Goal: Book appointment/travel/reservation

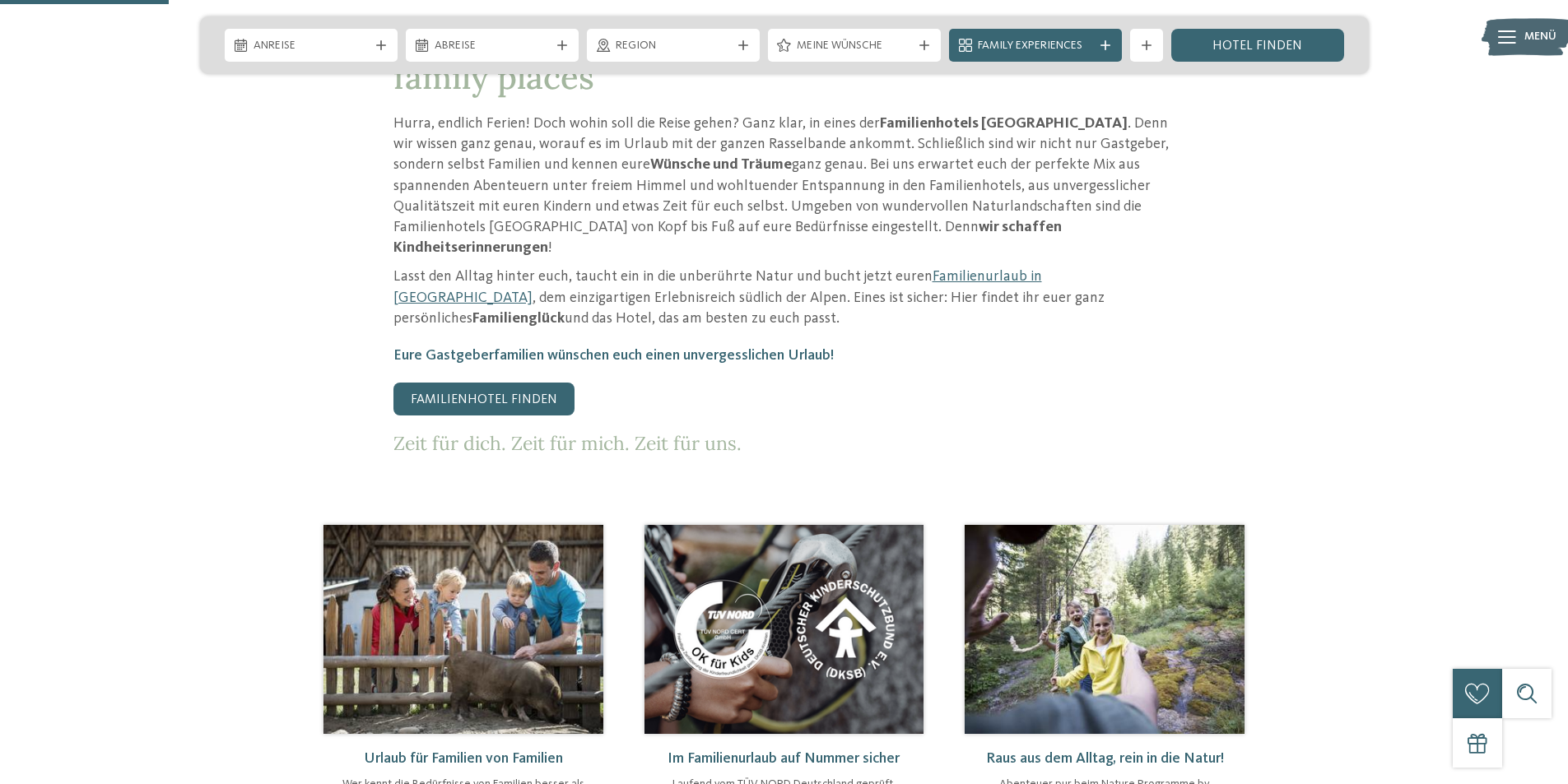
scroll to position [823, 0]
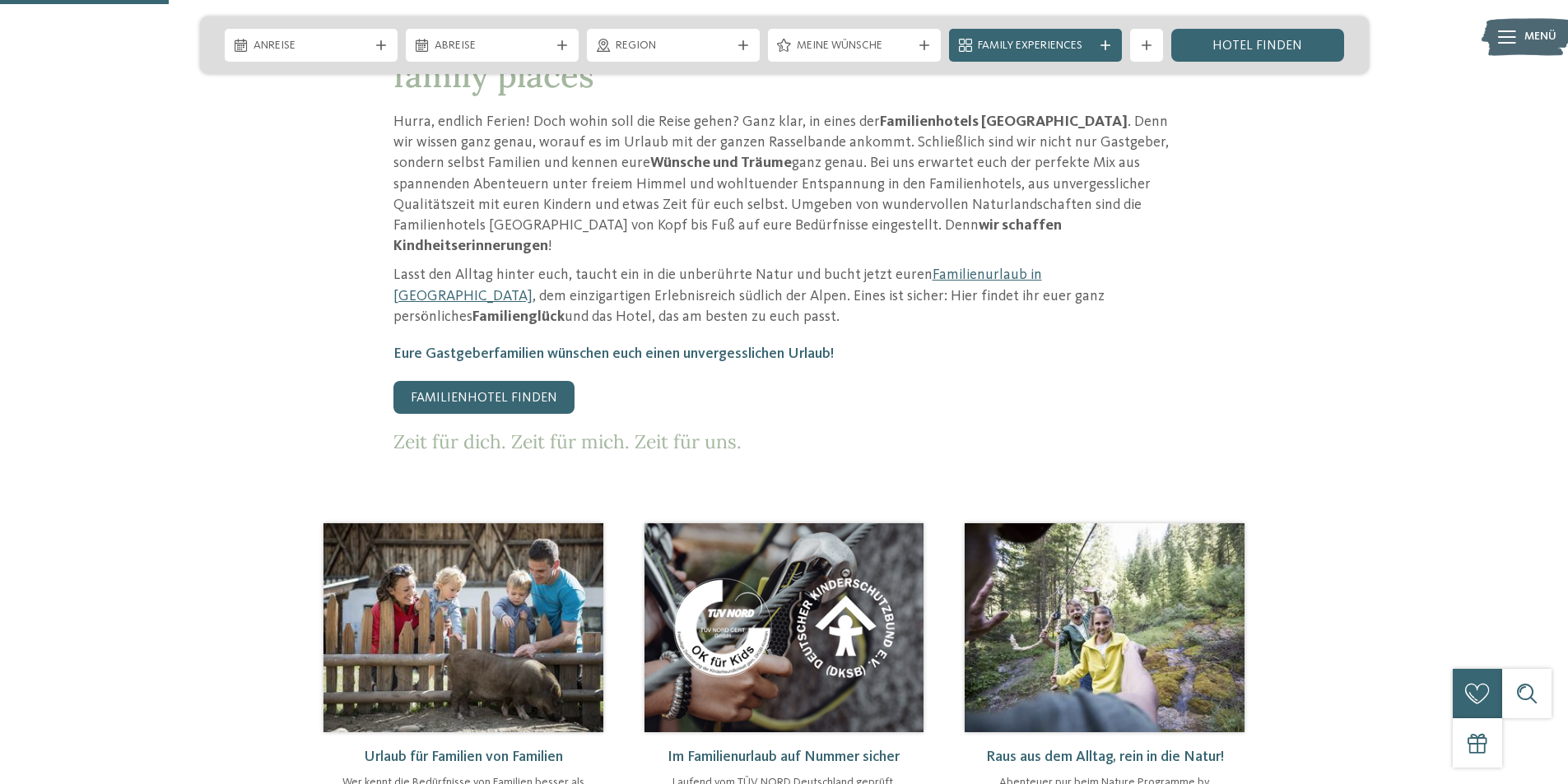
click at [471, 599] on img at bounding box center [463, 628] width 279 height 209
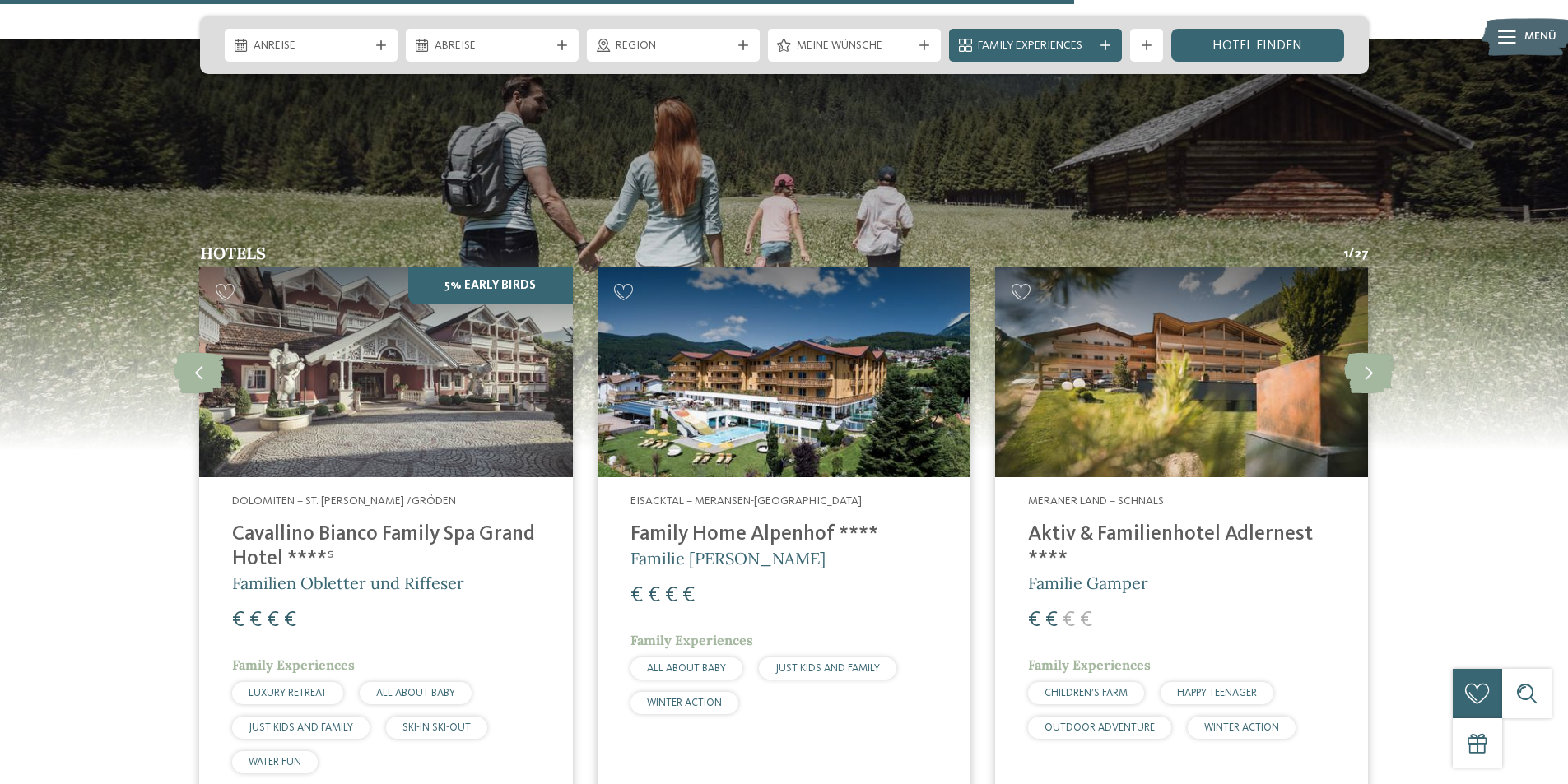
scroll to position [2056, 0]
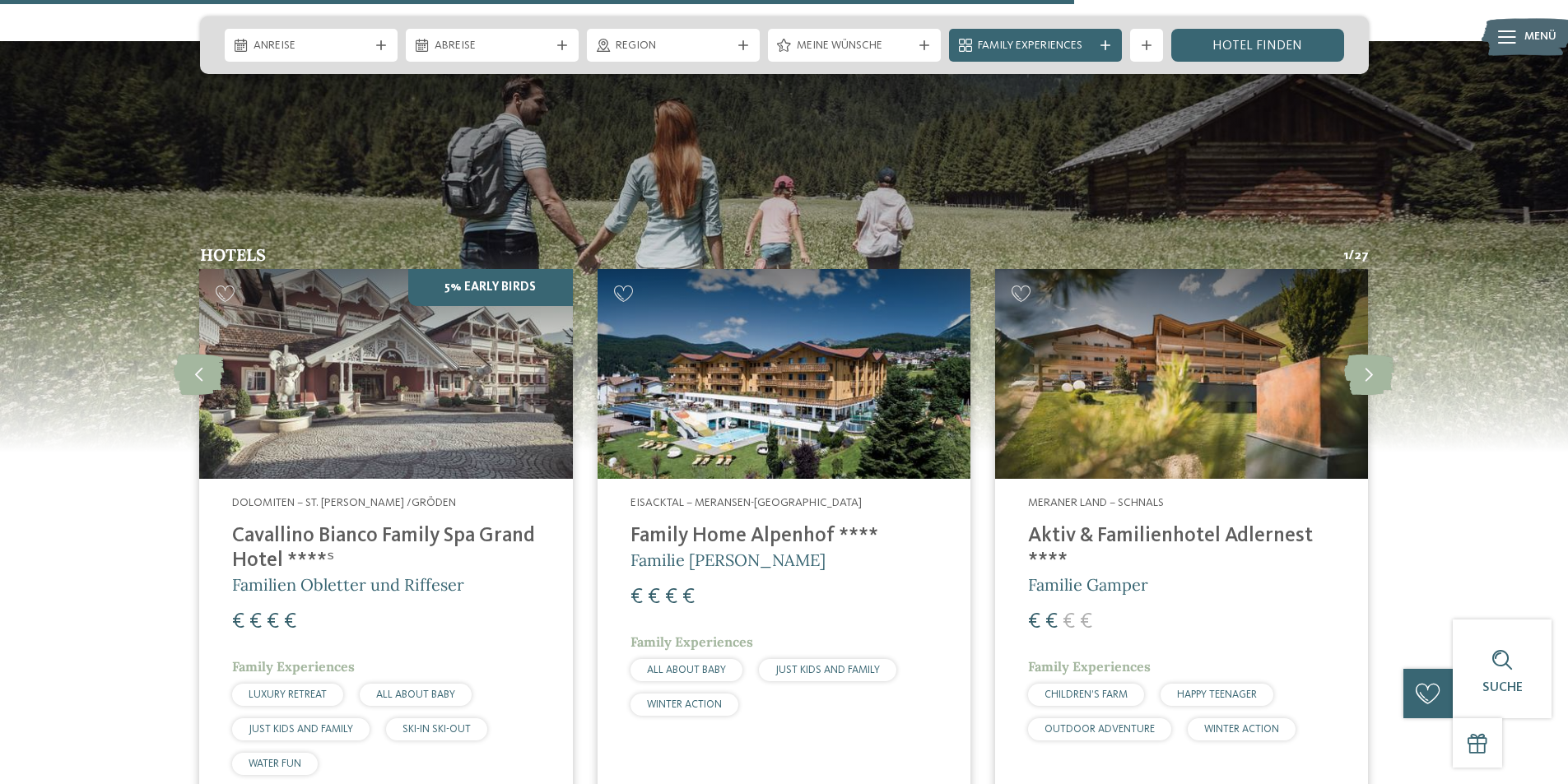
click at [844, 479] on div "Eisacktal – Meransen-[GEOGRAPHIC_DATA] Family Home Alpenhof **** Familie Pabst …" at bounding box center [784, 609] width 373 height 261
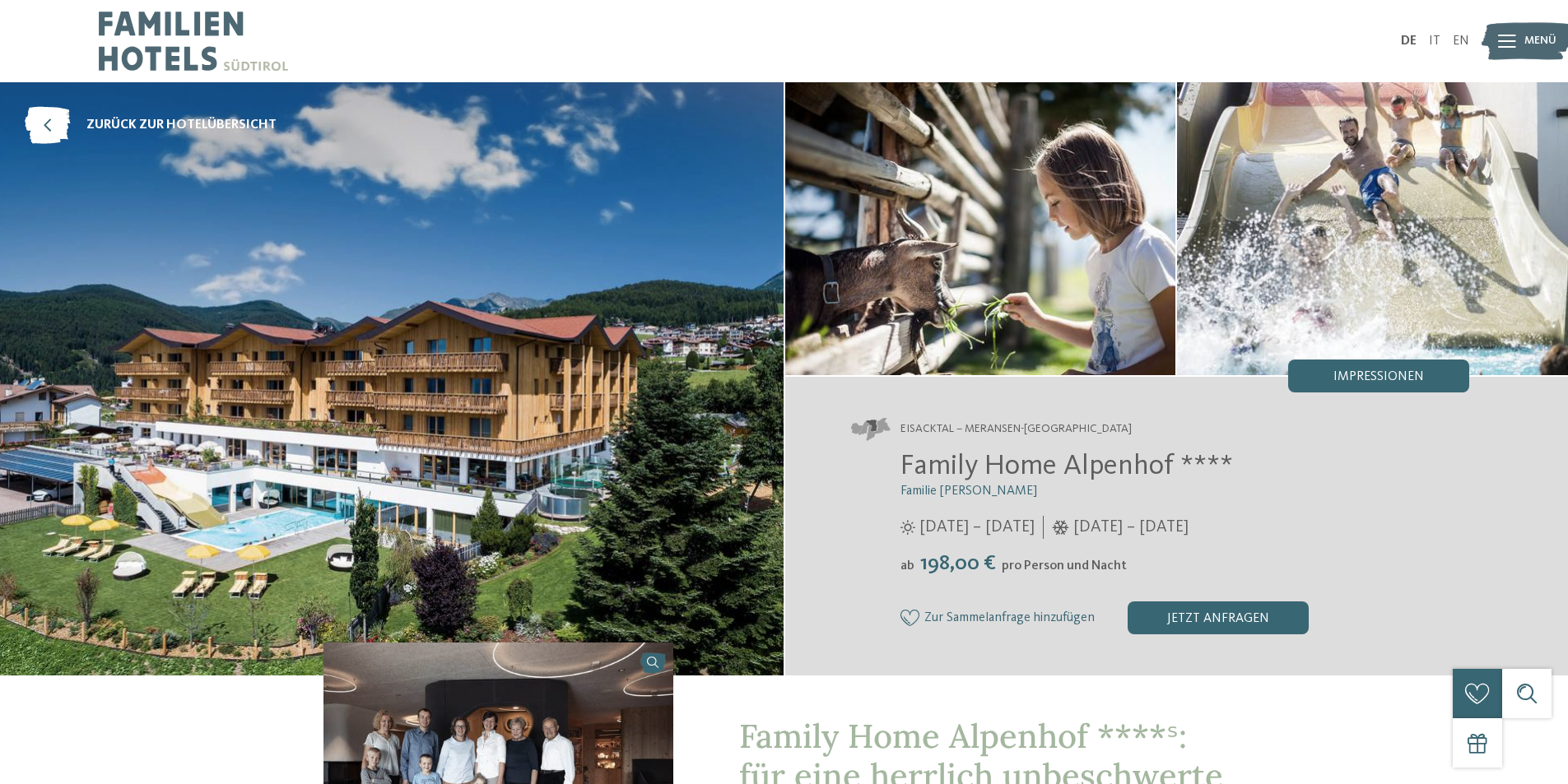
click at [555, 532] on img at bounding box center [392, 379] width 784 height 593
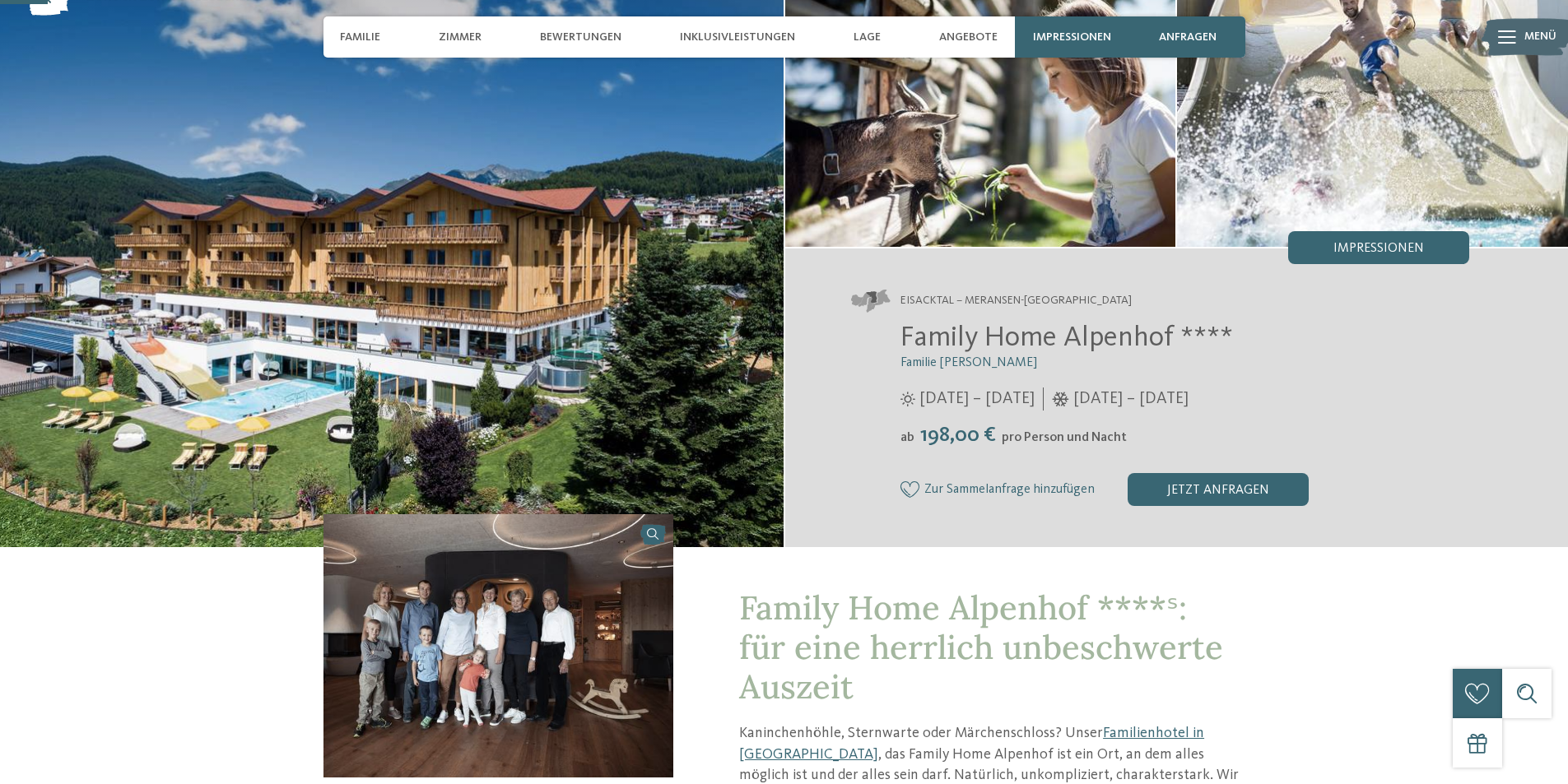
scroll to position [165, 0]
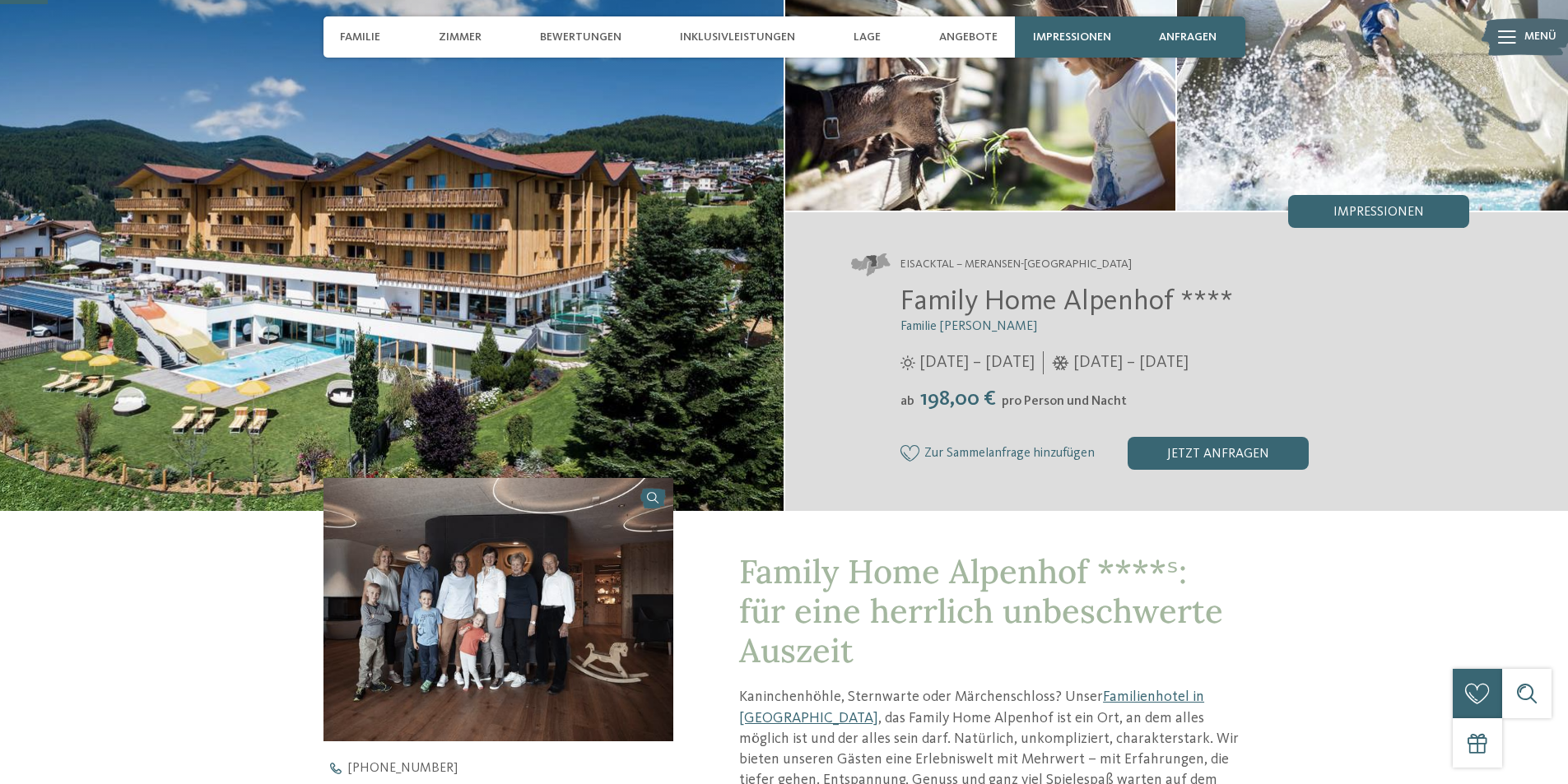
click at [503, 583] on img at bounding box center [498, 609] width 351 height 262
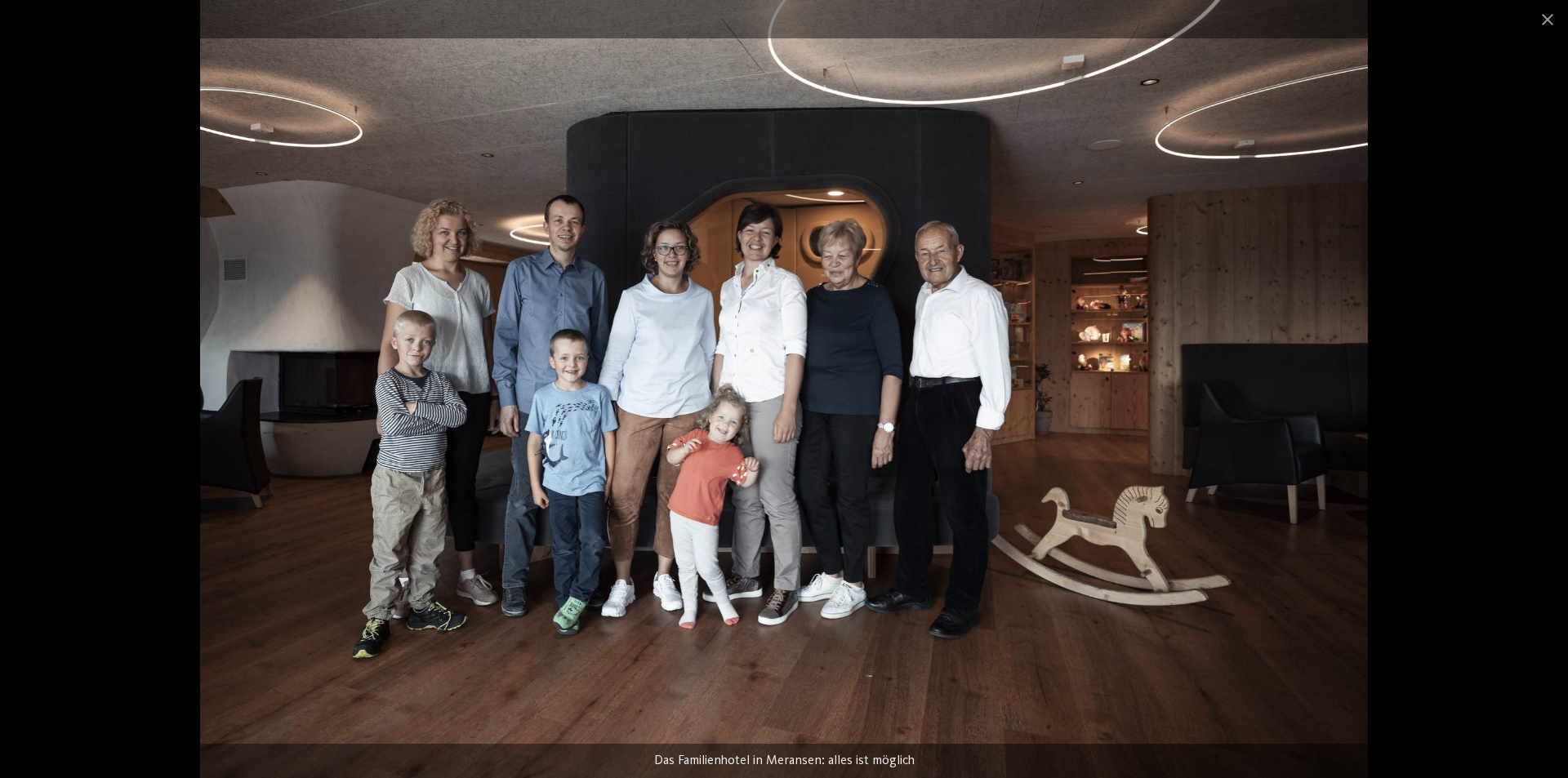
click at [1436, 469] on div at bounding box center [784, 389] width 1568 height 778
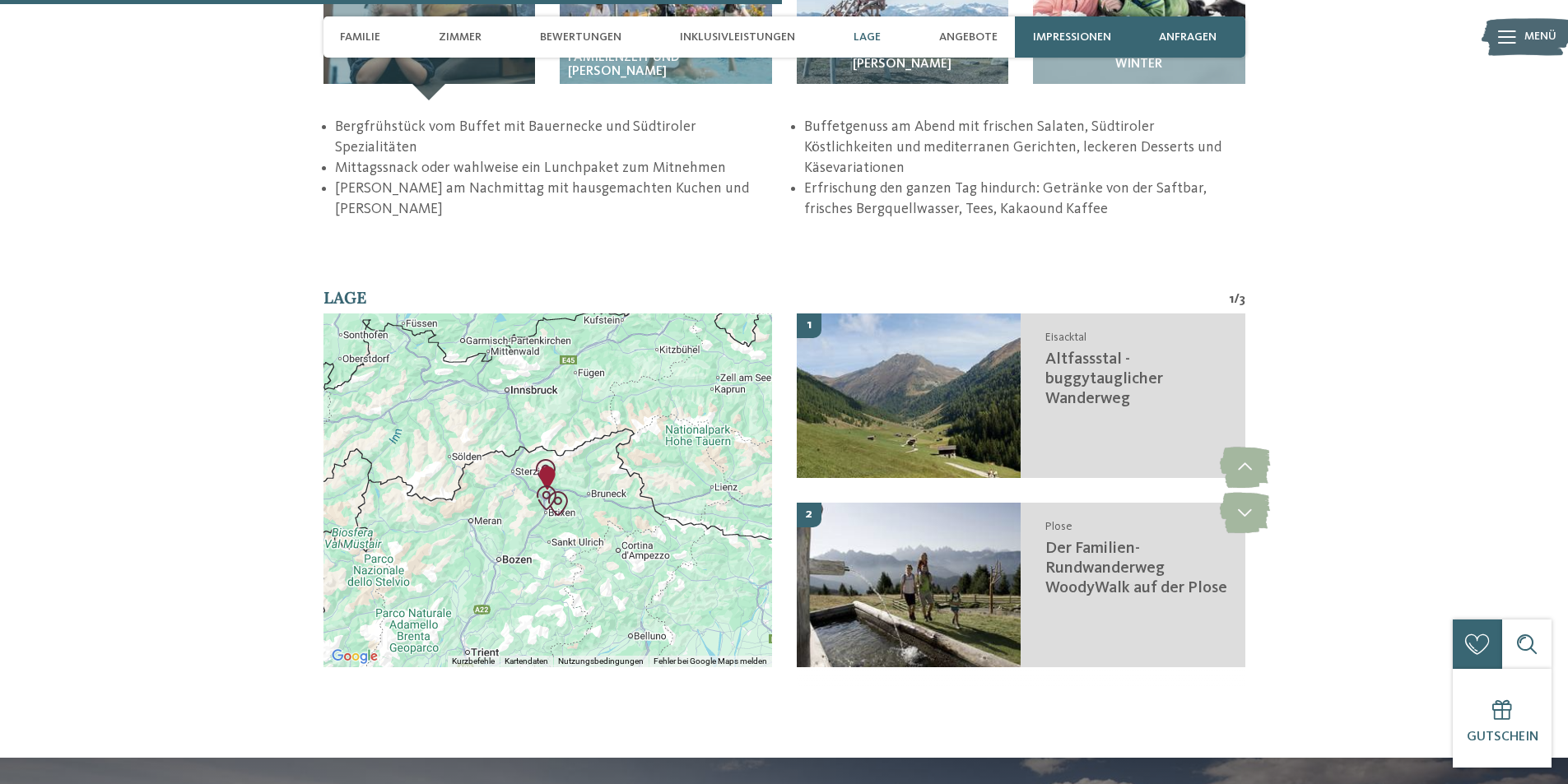
scroll to position [2714, 0]
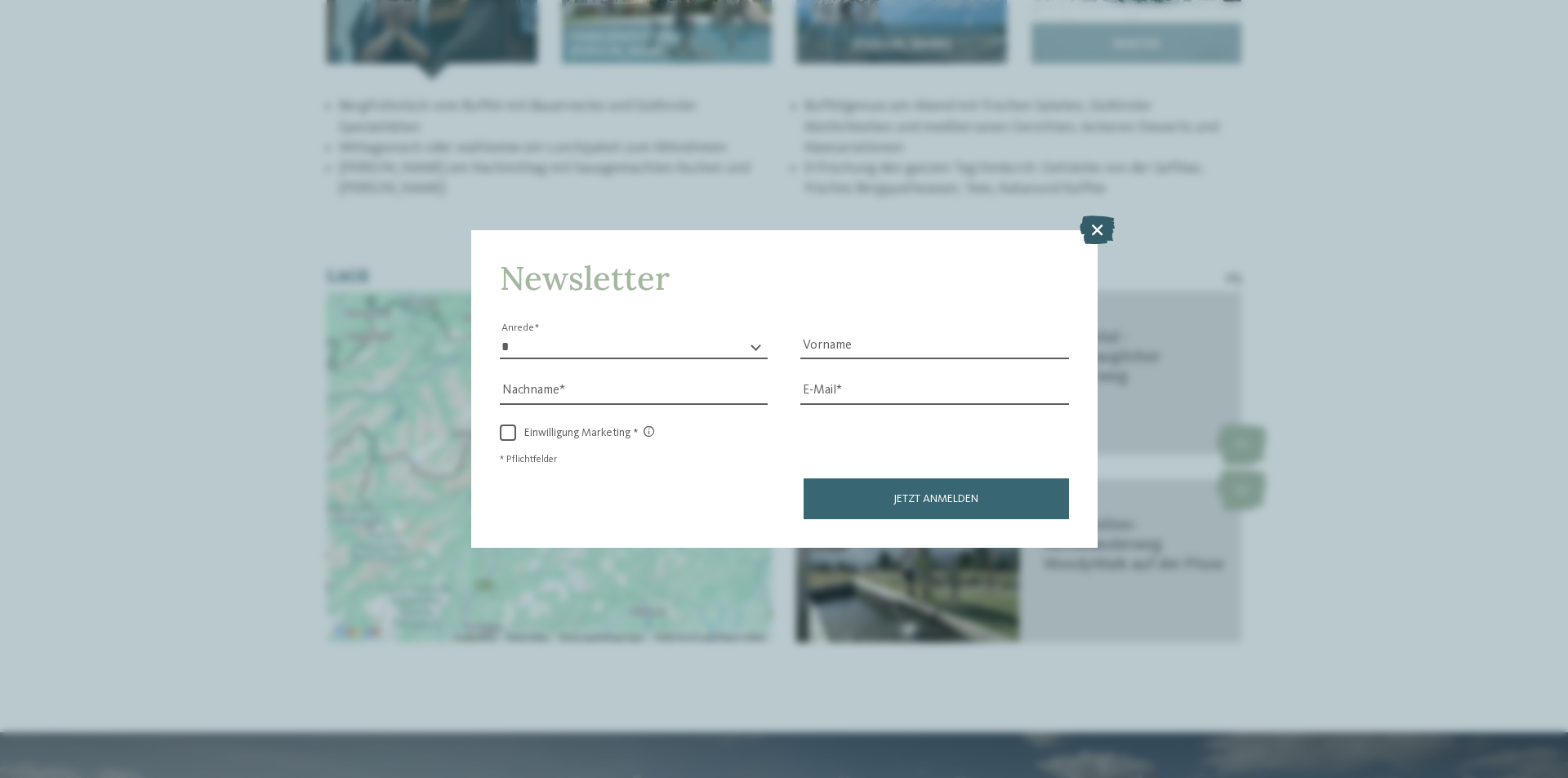
click at [1092, 236] on icon at bounding box center [1097, 230] width 35 height 29
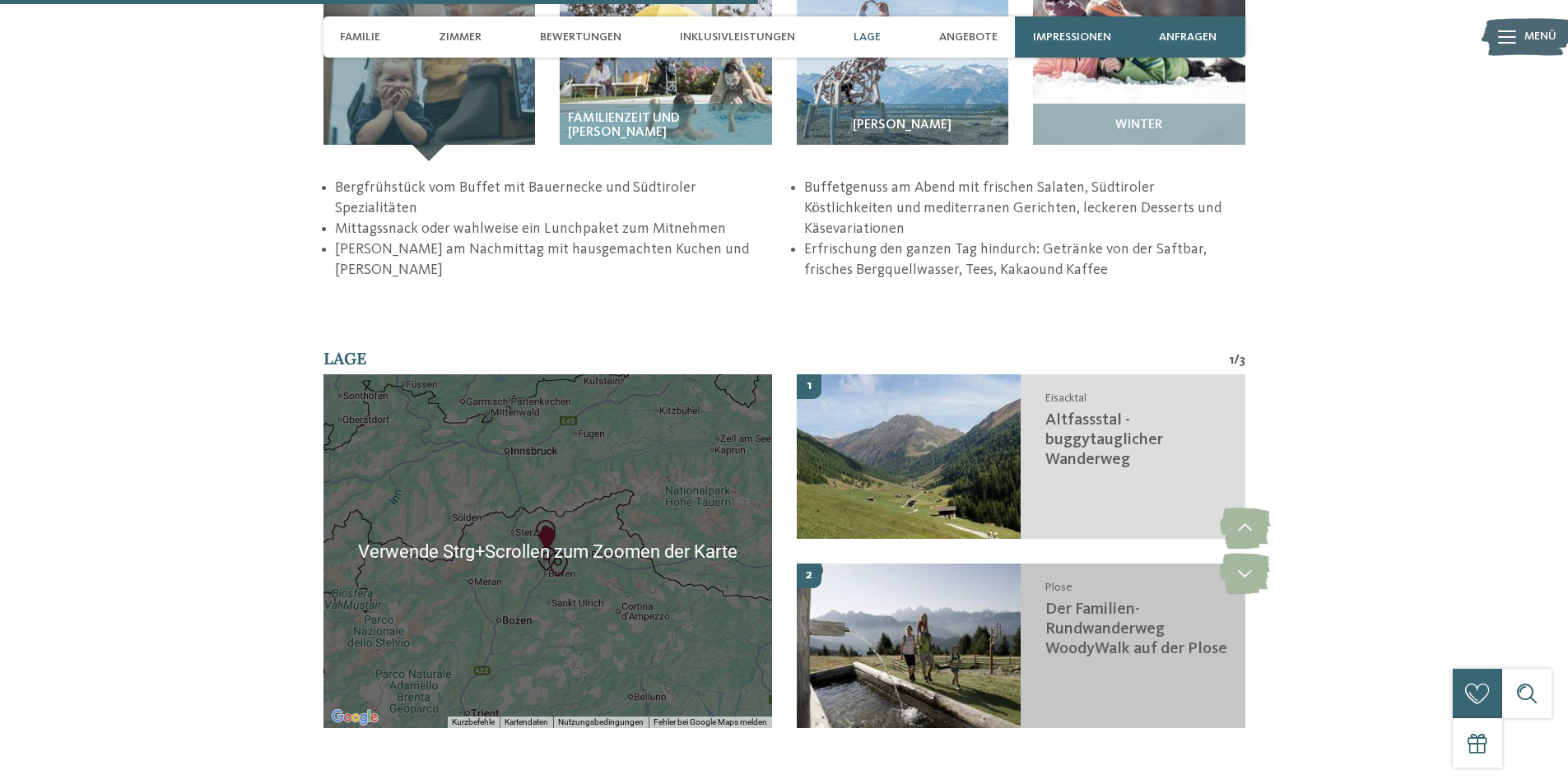
click at [1121, 601] on span "Der Familien-Rundwanderweg WoodyWalk auf der Plose" at bounding box center [1136, 629] width 182 height 56
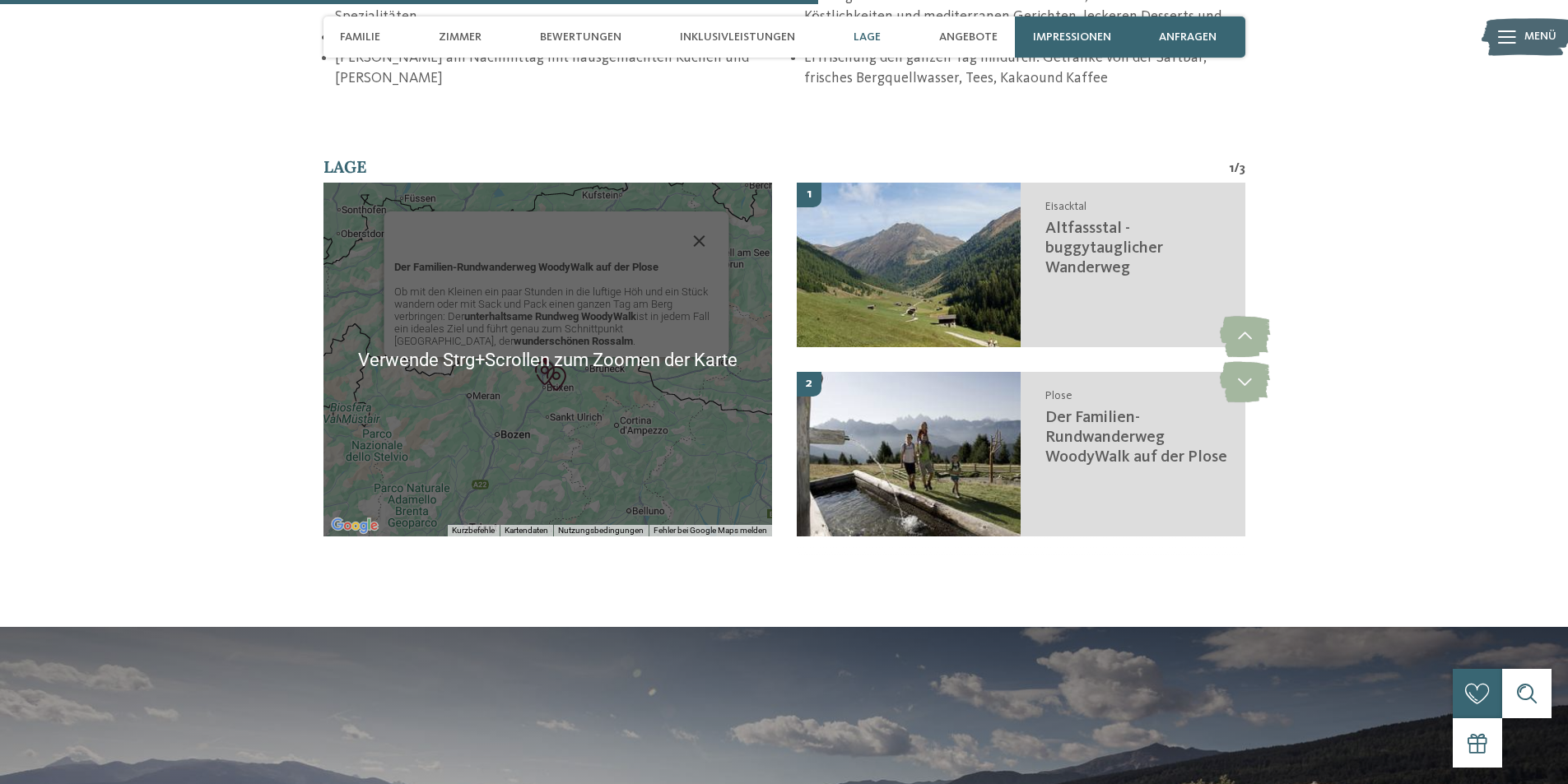
scroll to position [2847, 0]
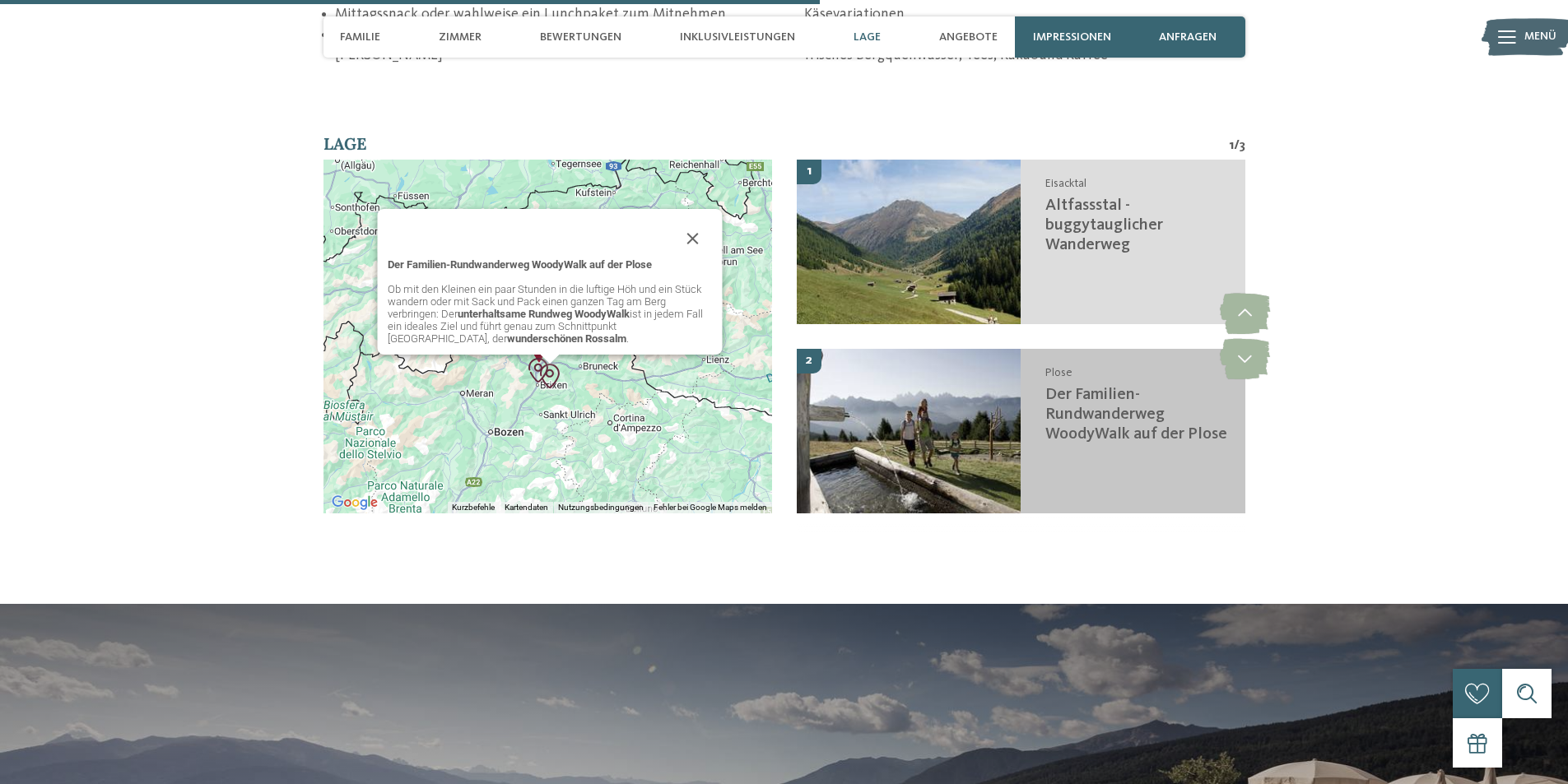
click at [893, 444] on img at bounding box center [909, 431] width 225 height 165
click at [1117, 440] on div "Plose Der Familien-Rundwanderweg WoodyWalk auf der Plose" at bounding box center [1133, 431] width 225 height 165
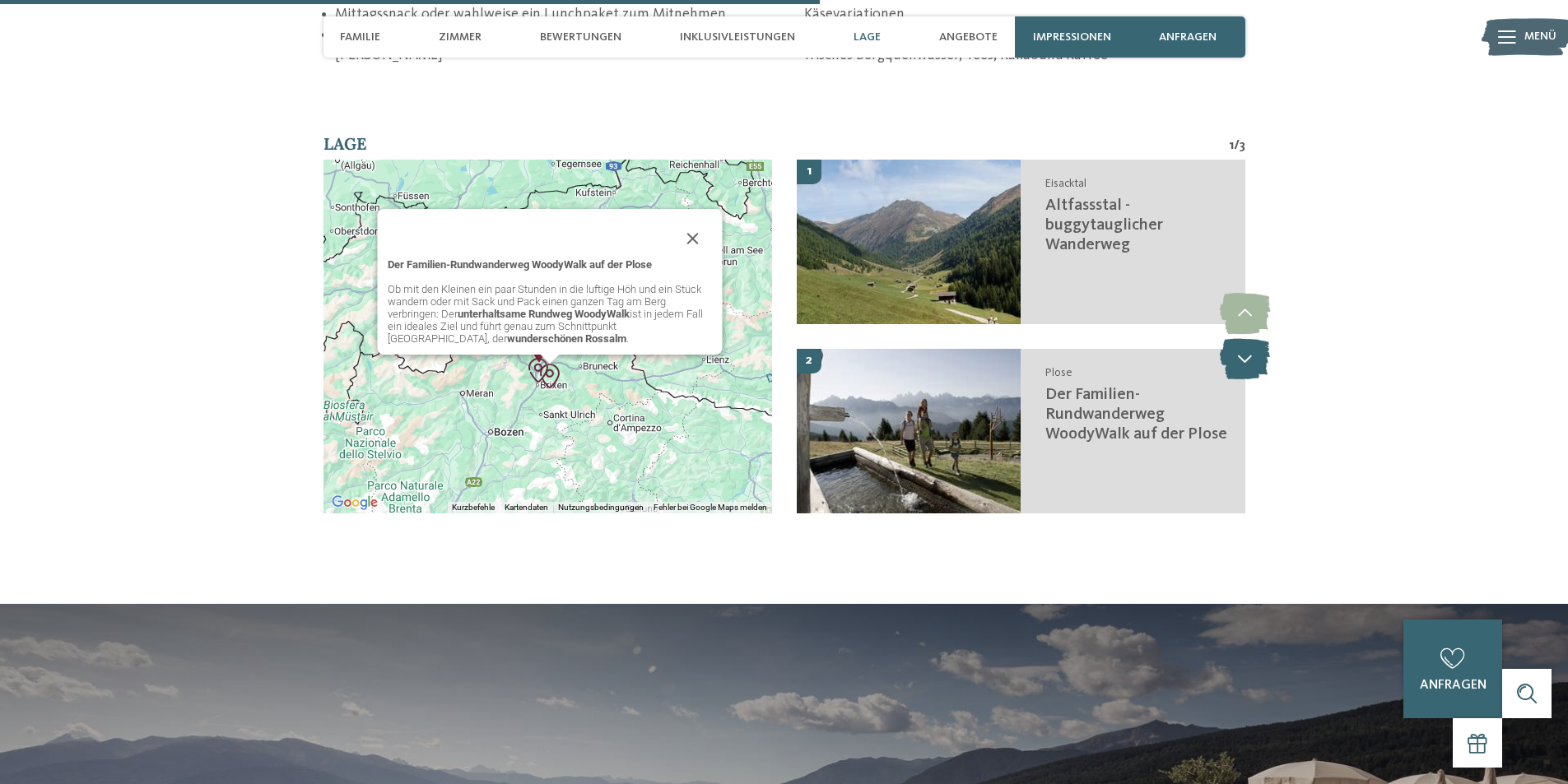
click at [1265, 338] on icon at bounding box center [1245, 359] width 51 height 41
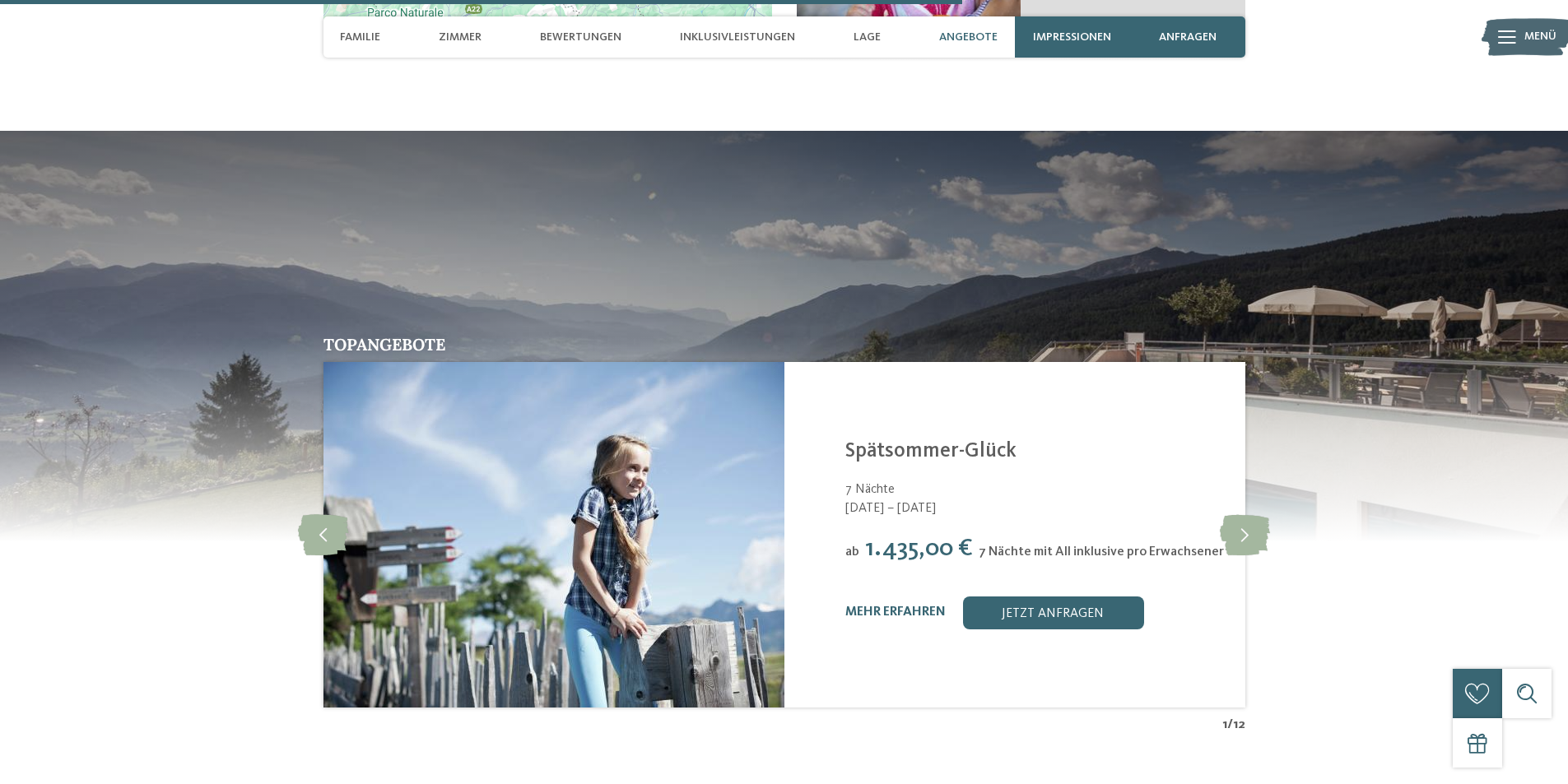
scroll to position [3341, 0]
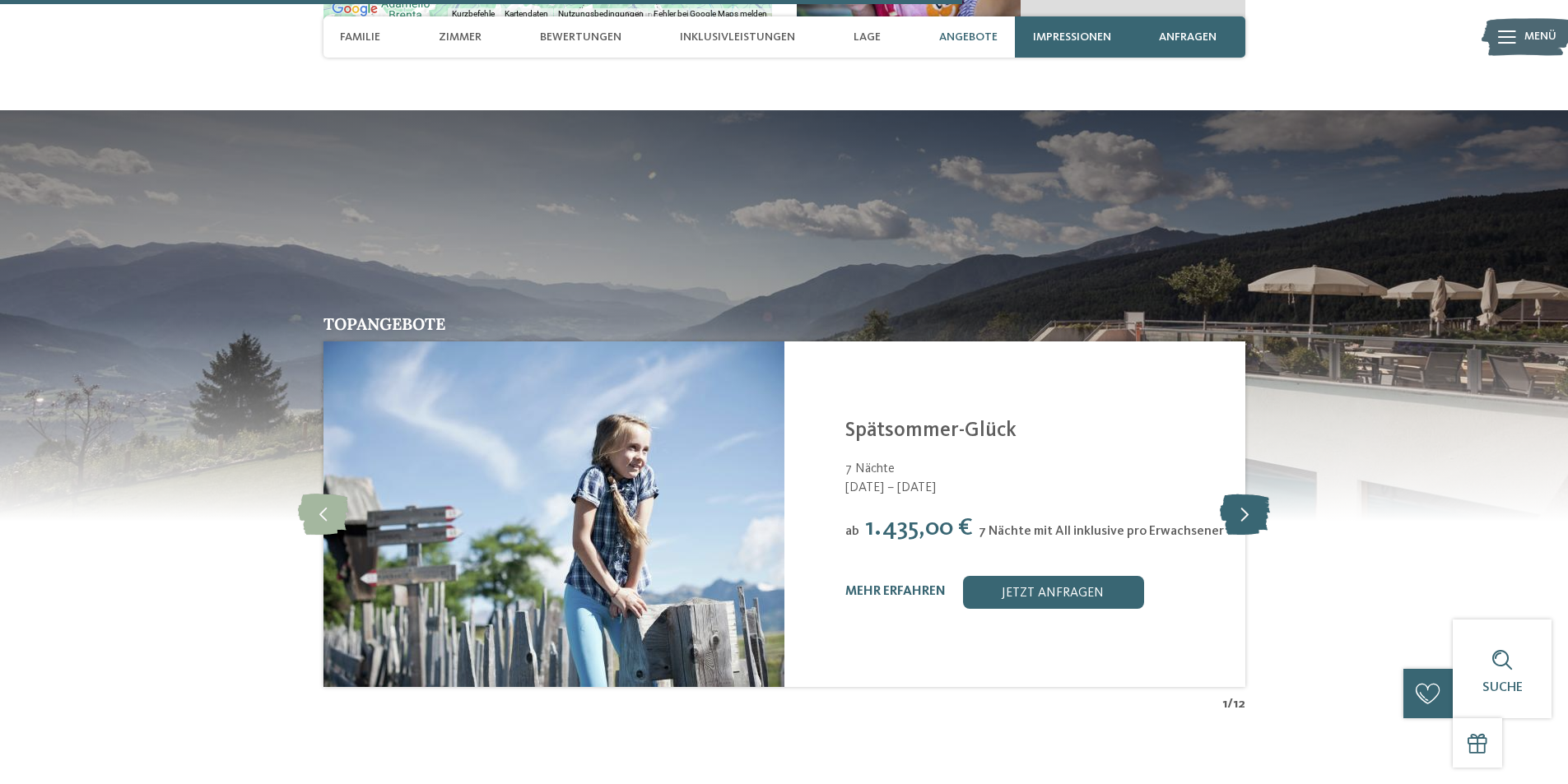
click at [1259, 494] on icon at bounding box center [1245, 514] width 51 height 41
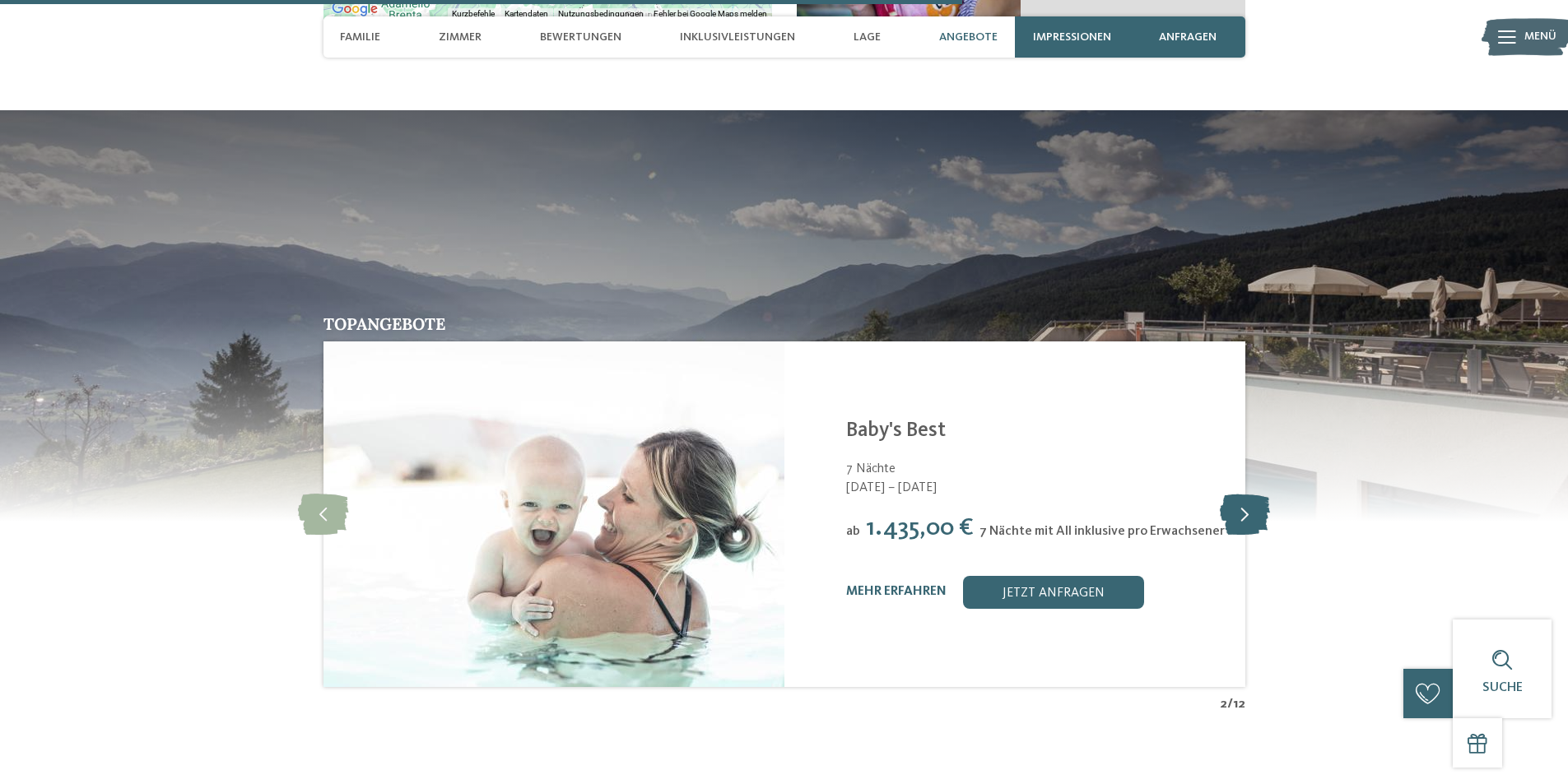
click at [1259, 494] on icon at bounding box center [1245, 514] width 51 height 41
